Goal: Task Accomplishment & Management: Manage account settings

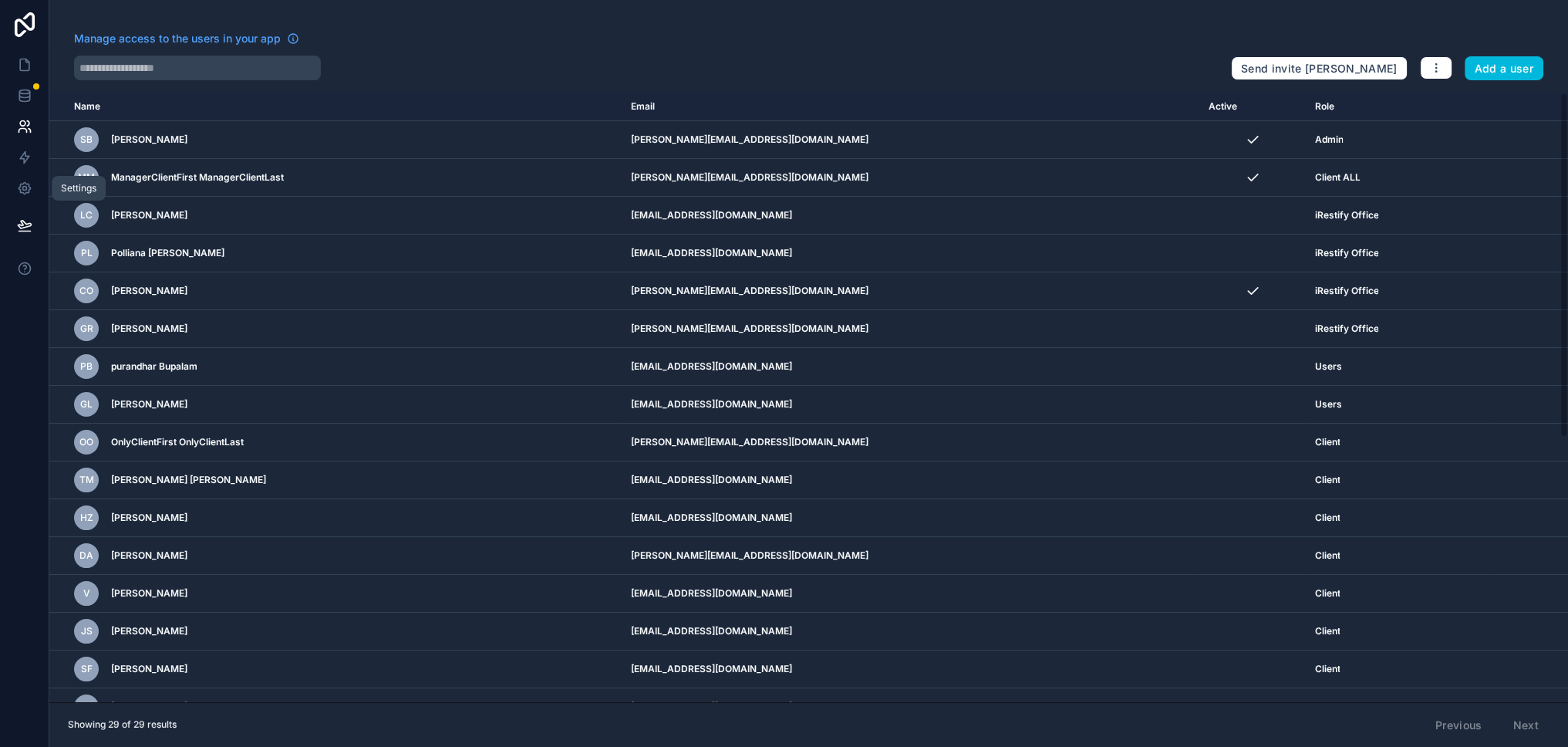
click at [25, 187] on icon at bounding box center [24, 189] width 3 height 3
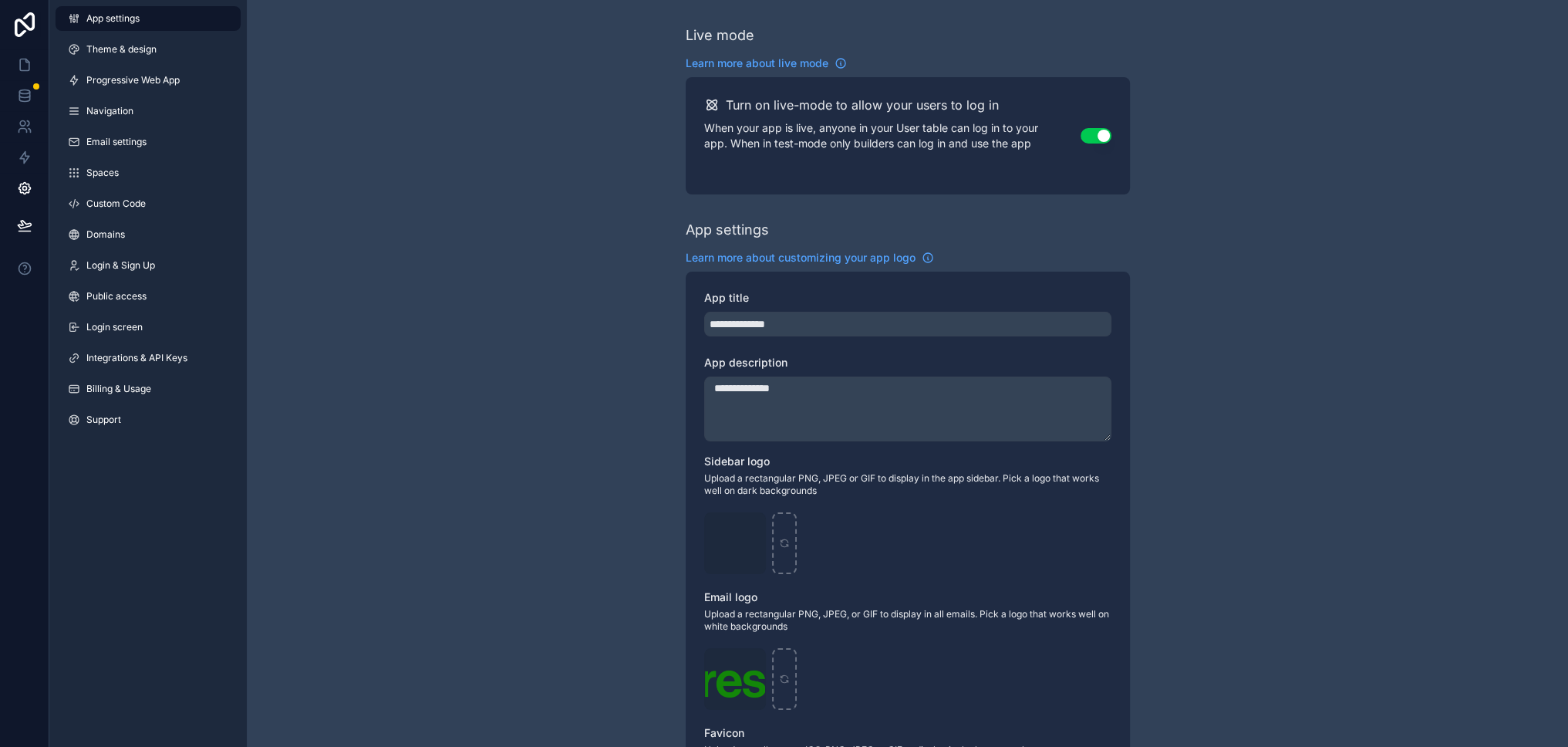
click at [157, 264] on link "Login & Sign Up" at bounding box center [148, 265] width 185 height 24
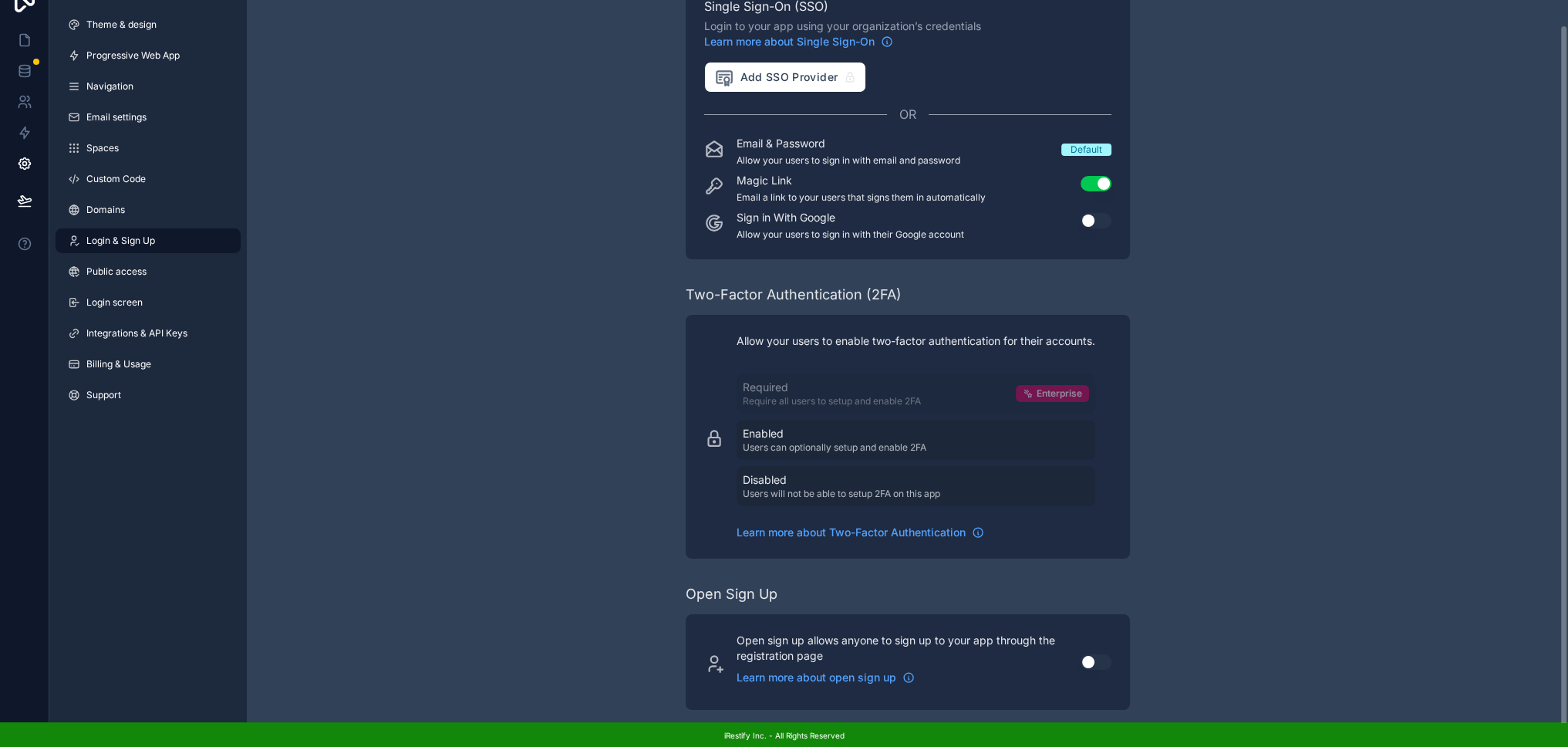
scroll to position [38, 0]
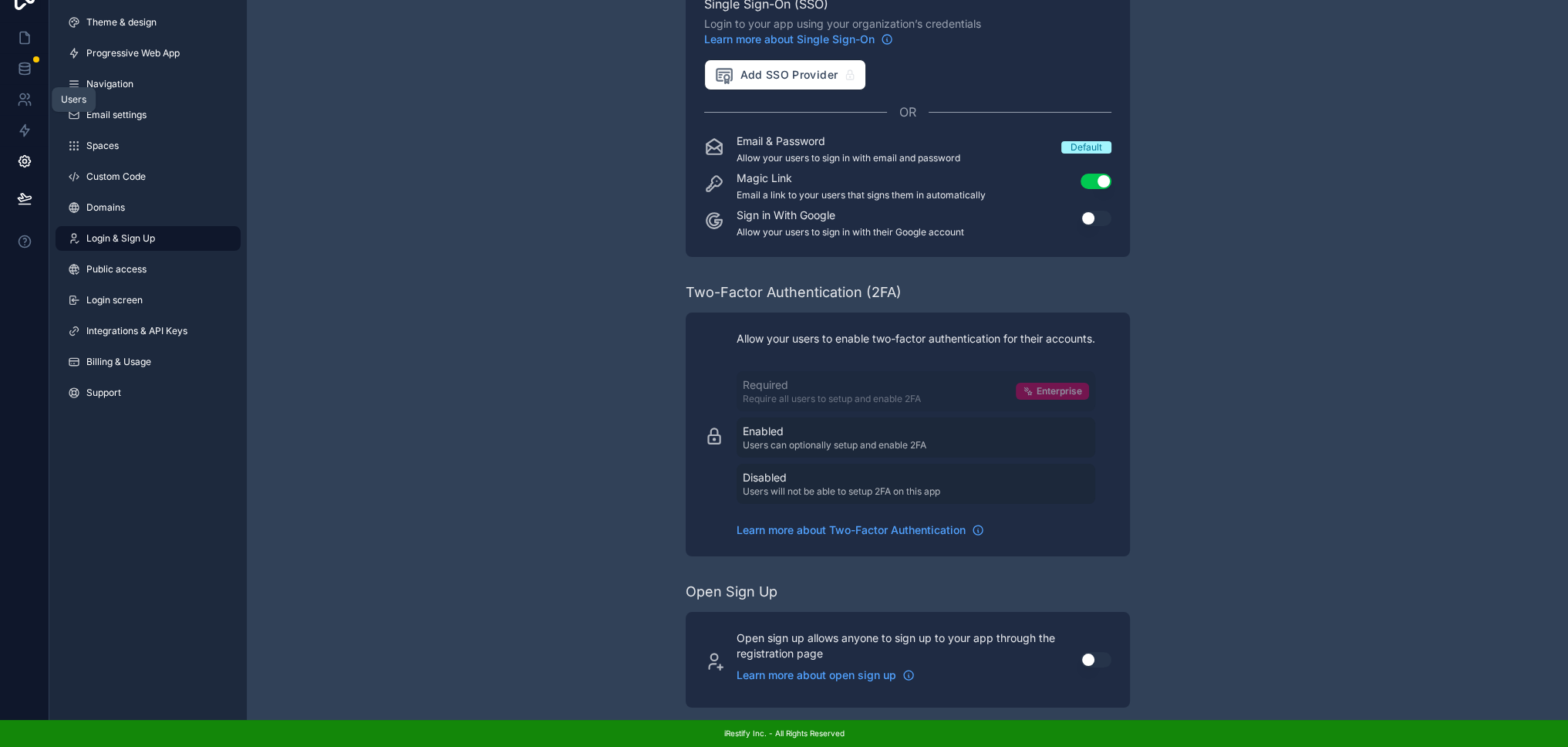
click at [20, 94] on icon at bounding box center [23, 97] width 5 height 5
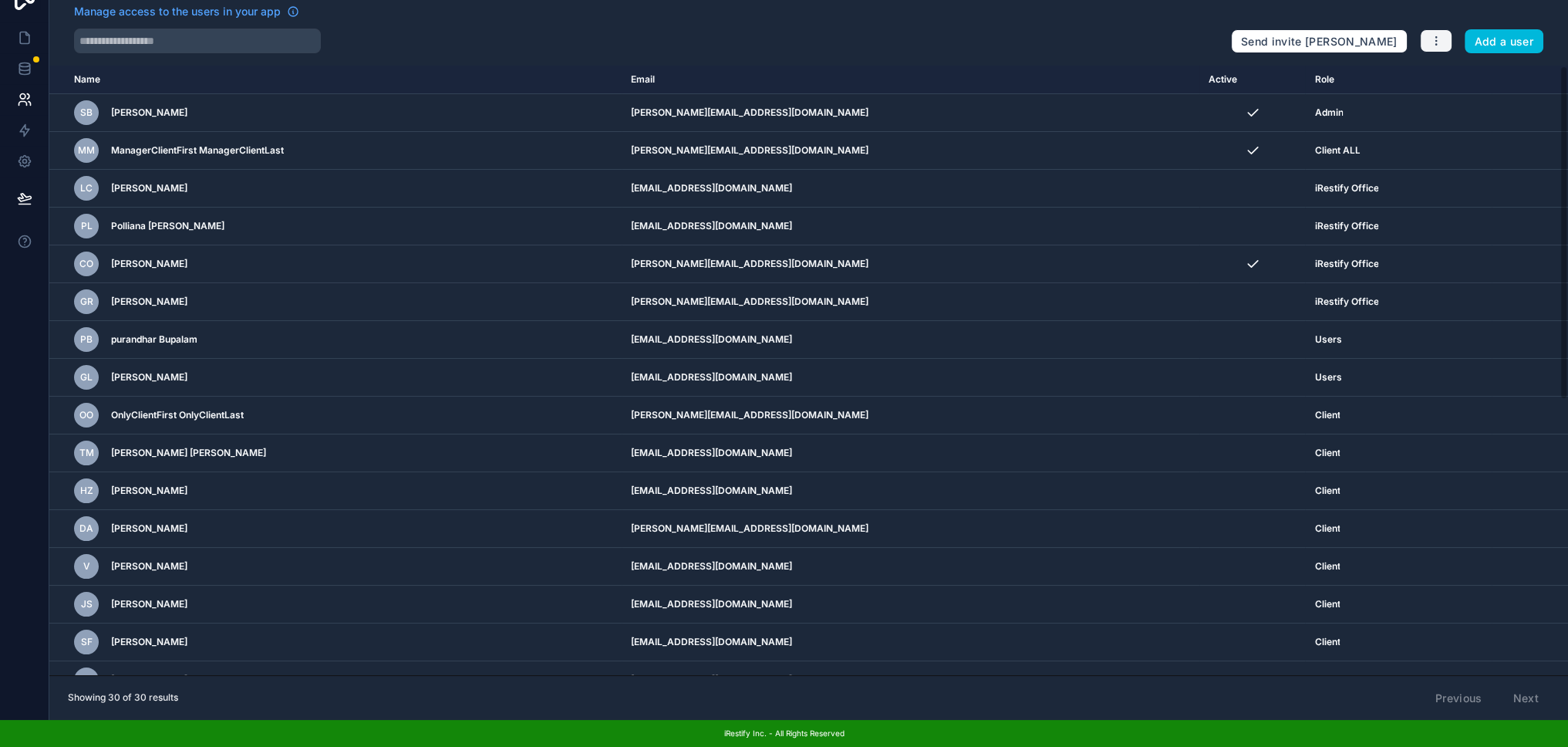
click at [1443, 35] on icon "button" at bounding box center [1437, 41] width 12 height 12
click at [1457, 65] on link "Manage roles" at bounding box center [1485, 77] width 108 height 24
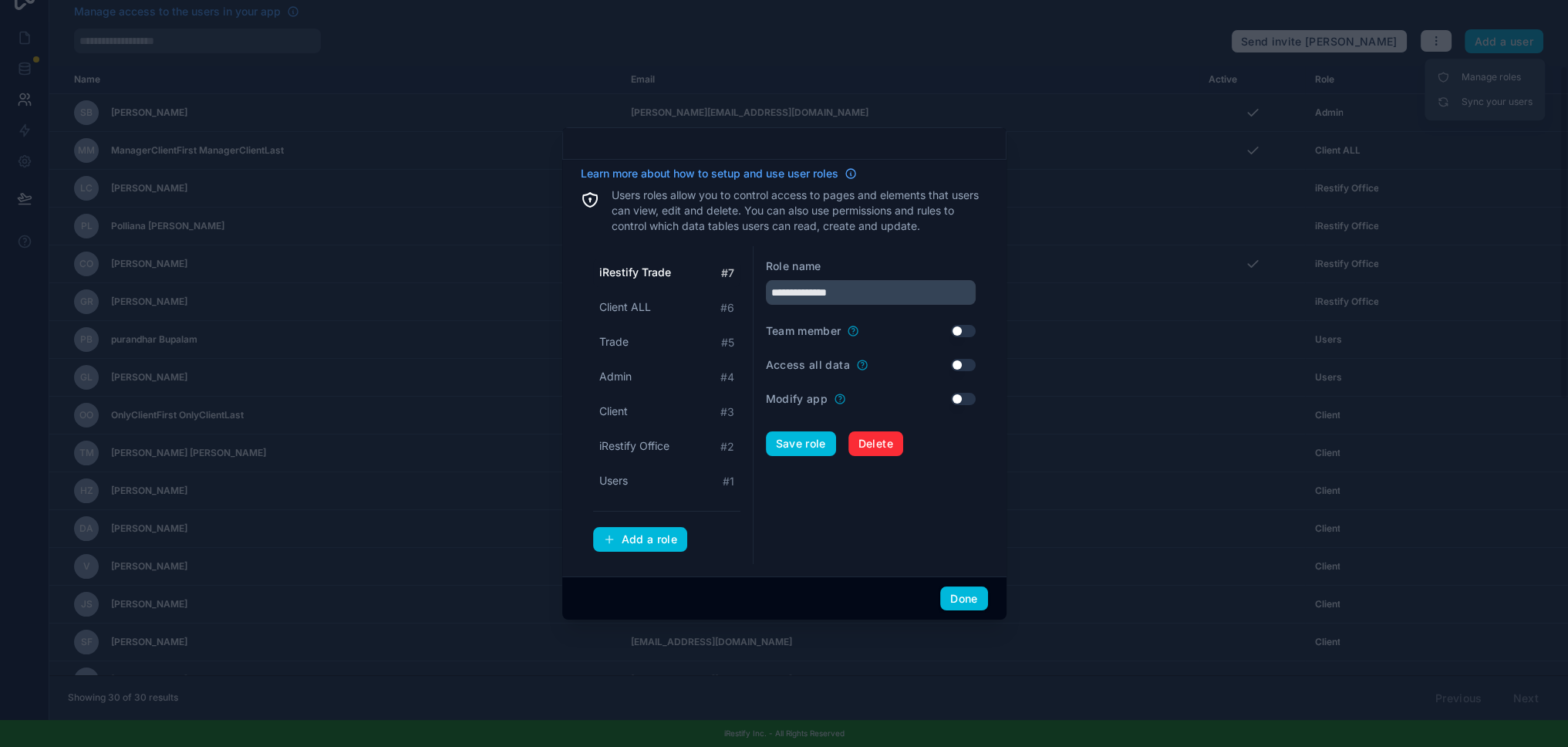
click at [639, 450] on span "iRestify Office" at bounding box center [635, 446] width 70 height 16
type input "**********"
click at [960, 333] on button "Use setting" at bounding box center [963, 331] width 24 height 12
click at [952, 369] on button "Use setting" at bounding box center [963, 365] width 24 height 12
click at [788, 450] on button "Save role" at bounding box center [801, 444] width 70 height 24
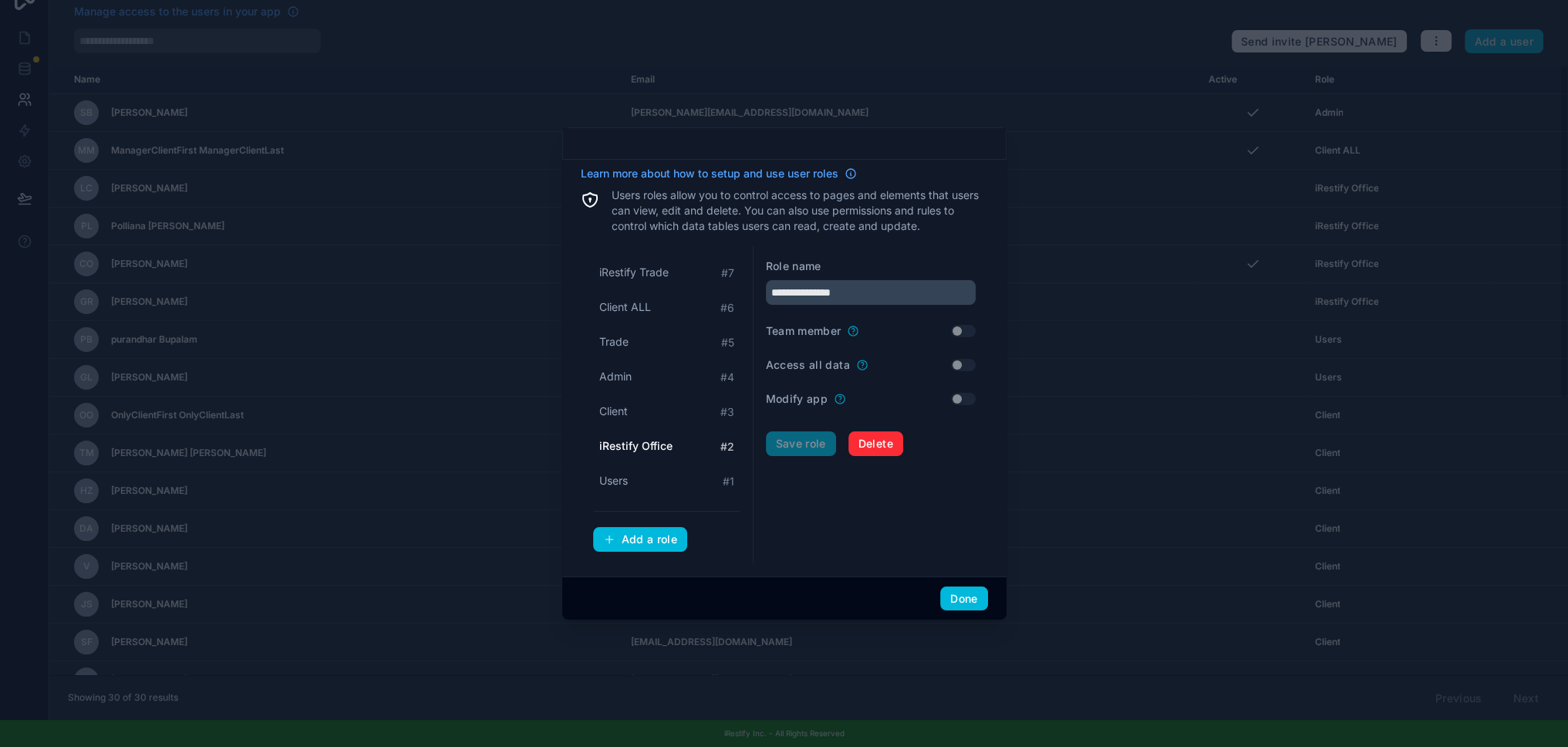
click at [967, 607] on button "Done" at bounding box center [964, 599] width 47 height 24
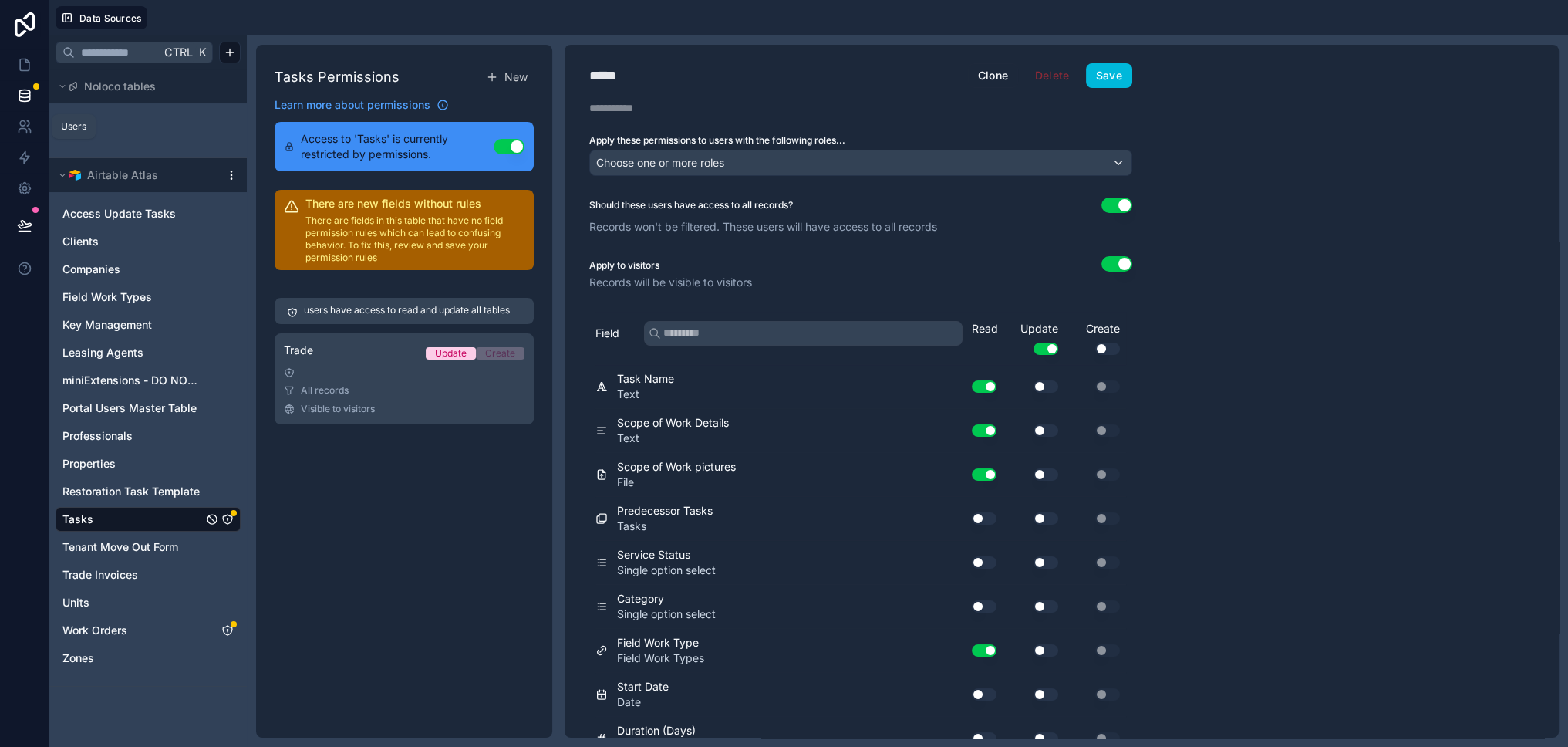
click at [20, 123] on icon at bounding box center [23, 123] width 5 height 5
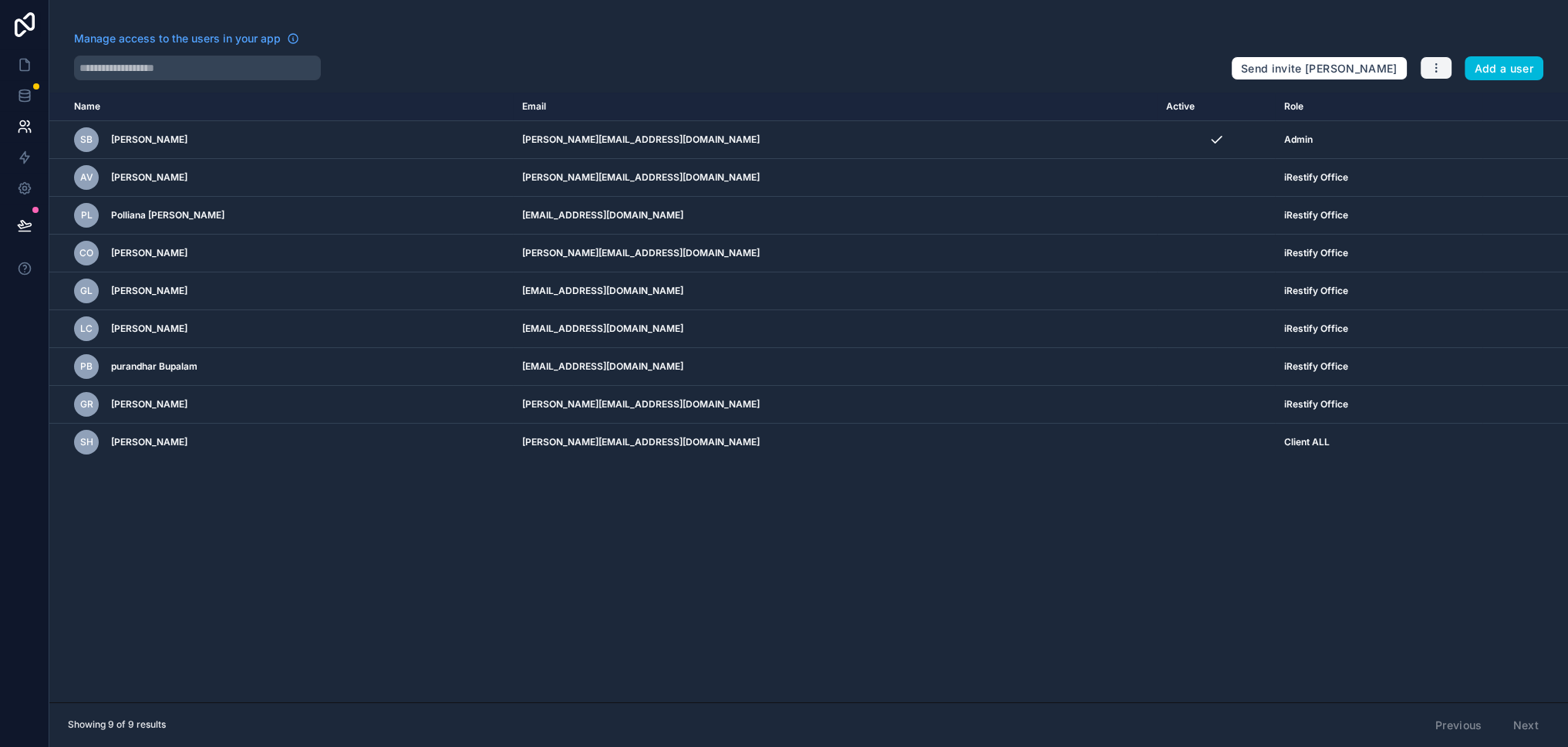
click at [1443, 69] on icon "button" at bounding box center [1437, 68] width 12 height 12
click at [1467, 99] on link "Manage roles" at bounding box center [1485, 104] width 108 height 24
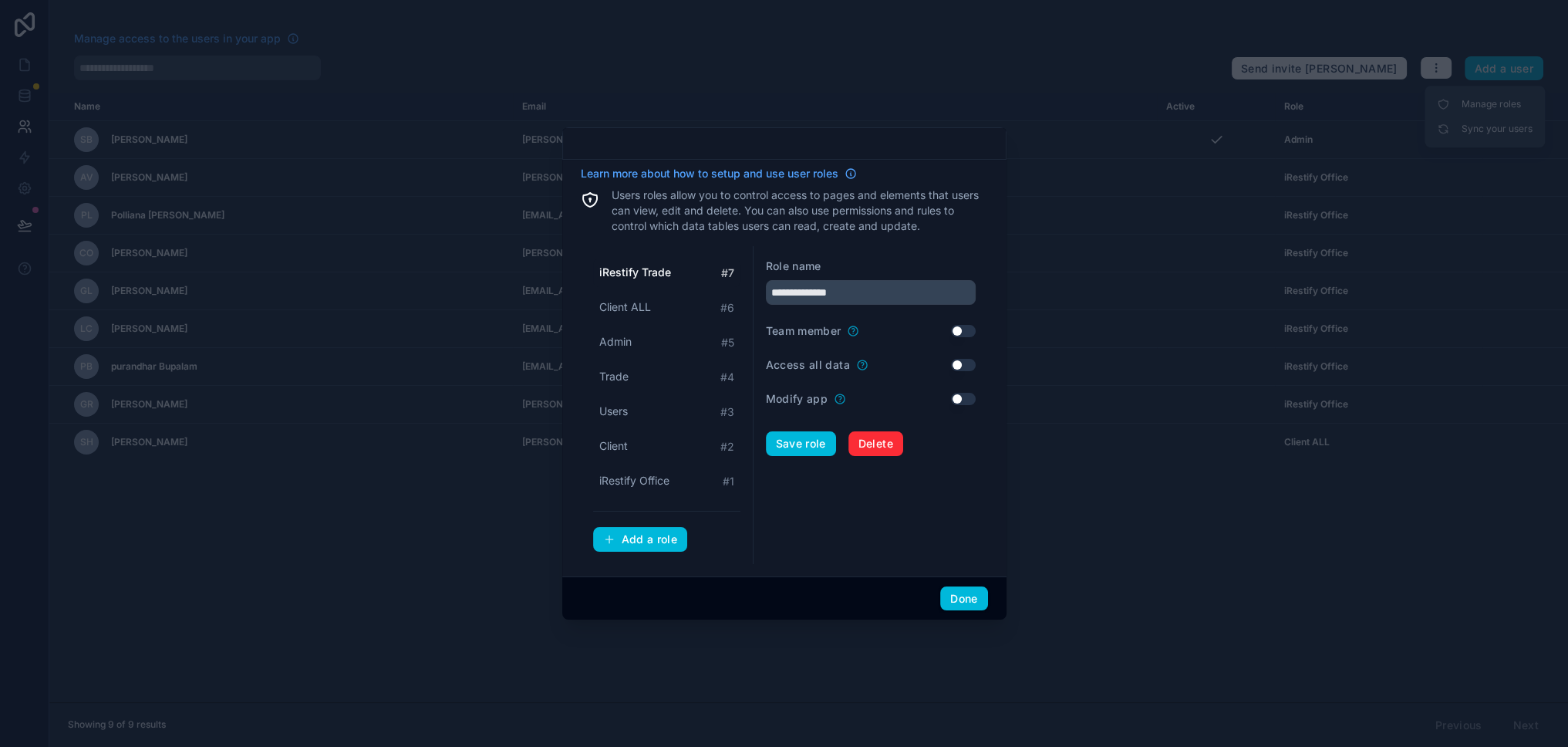
click at [643, 482] on span "iRestify Office" at bounding box center [635, 481] width 70 height 16
type input "**********"
click at [953, 333] on button "Use setting" at bounding box center [963, 331] width 24 height 12
click at [960, 368] on button "Use setting" at bounding box center [963, 365] width 24 height 12
click at [957, 604] on button "Done" at bounding box center [964, 599] width 47 height 24
